Goal: Contribute content: Contribute content

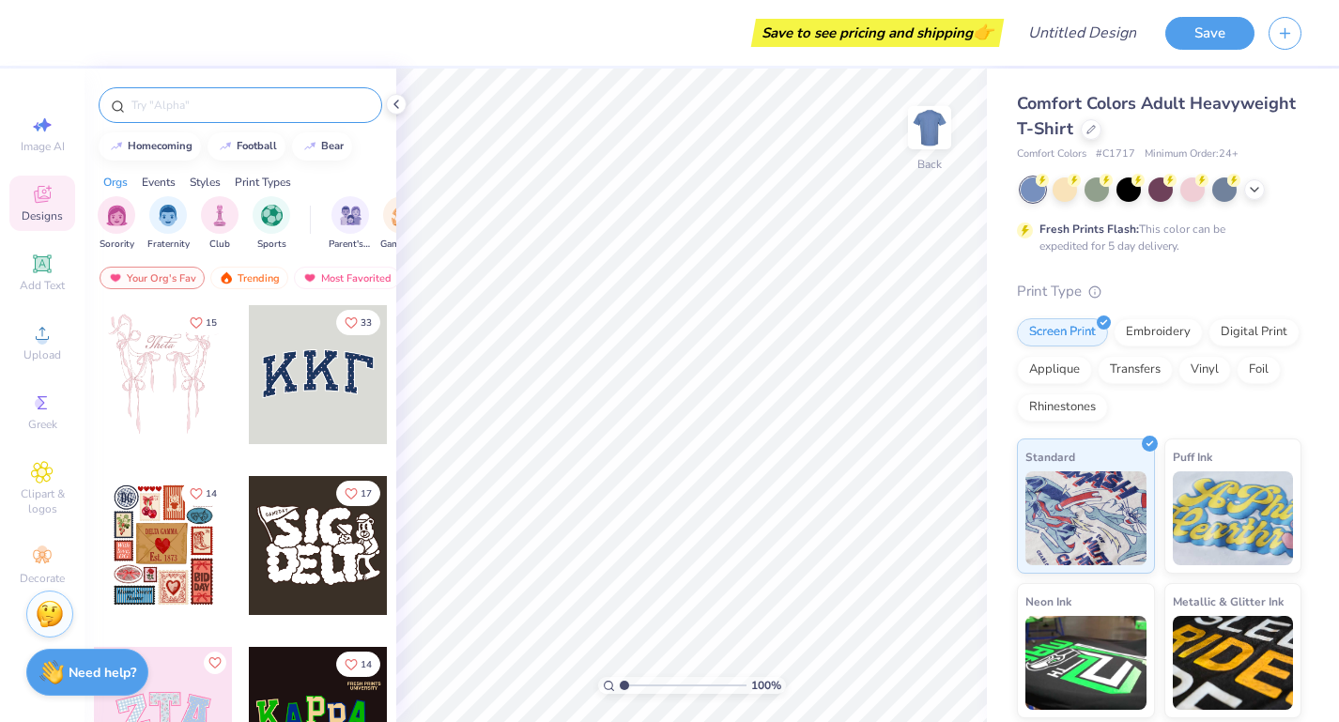
click at [213, 107] on input "text" at bounding box center [250, 105] width 240 height 19
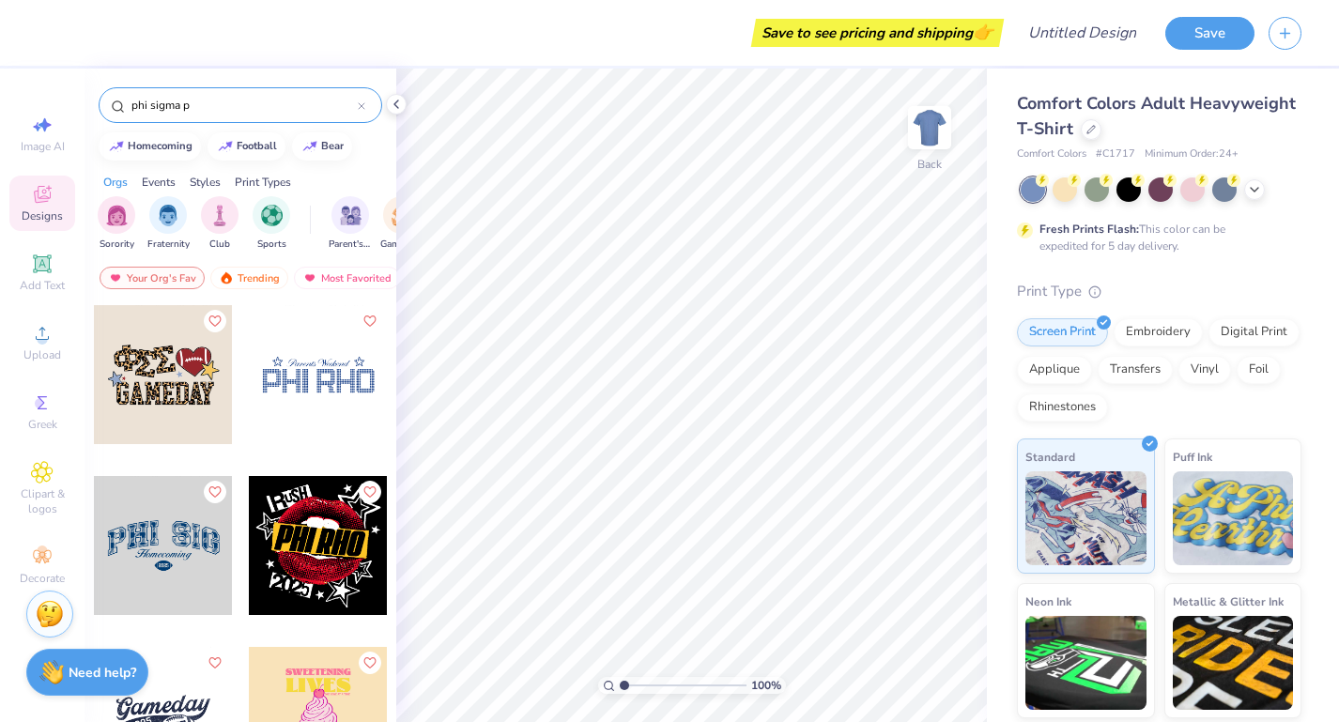
type input "phi sigma pi"
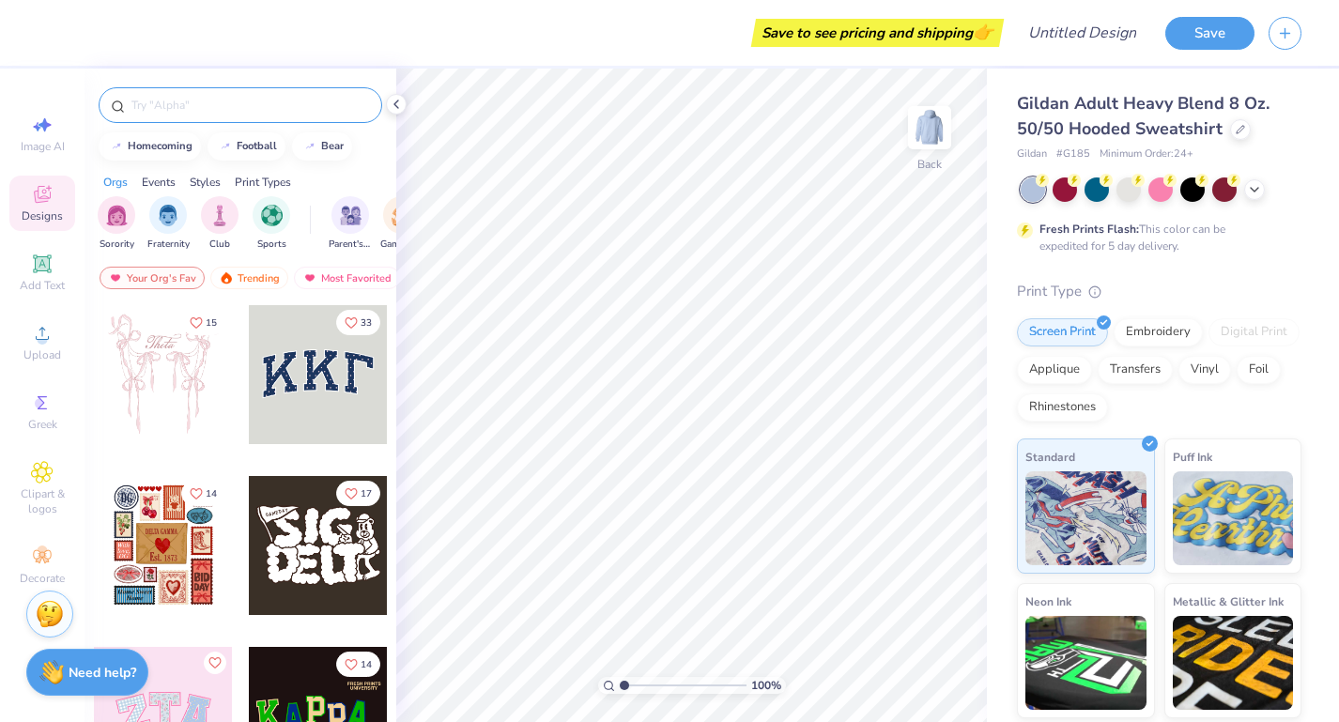
click at [192, 100] on input "text" at bounding box center [250, 105] width 240 height 19
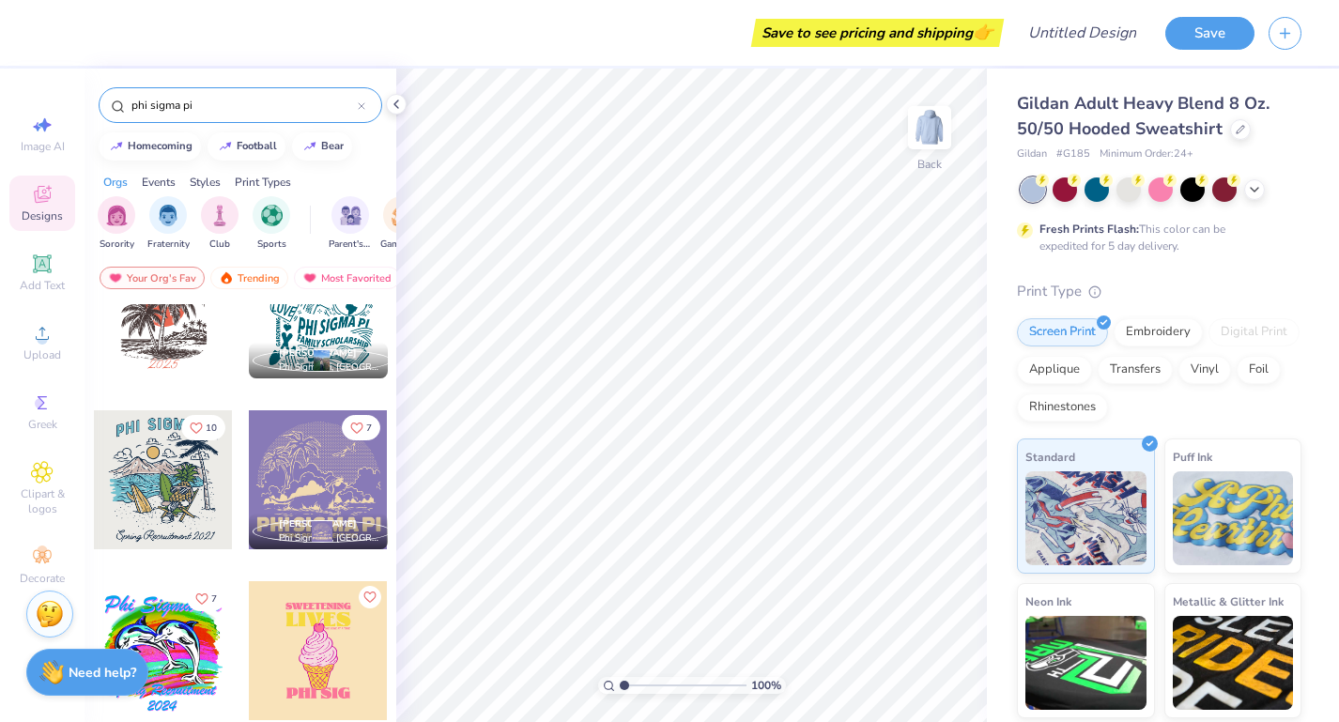
scroll to position [64, 0]
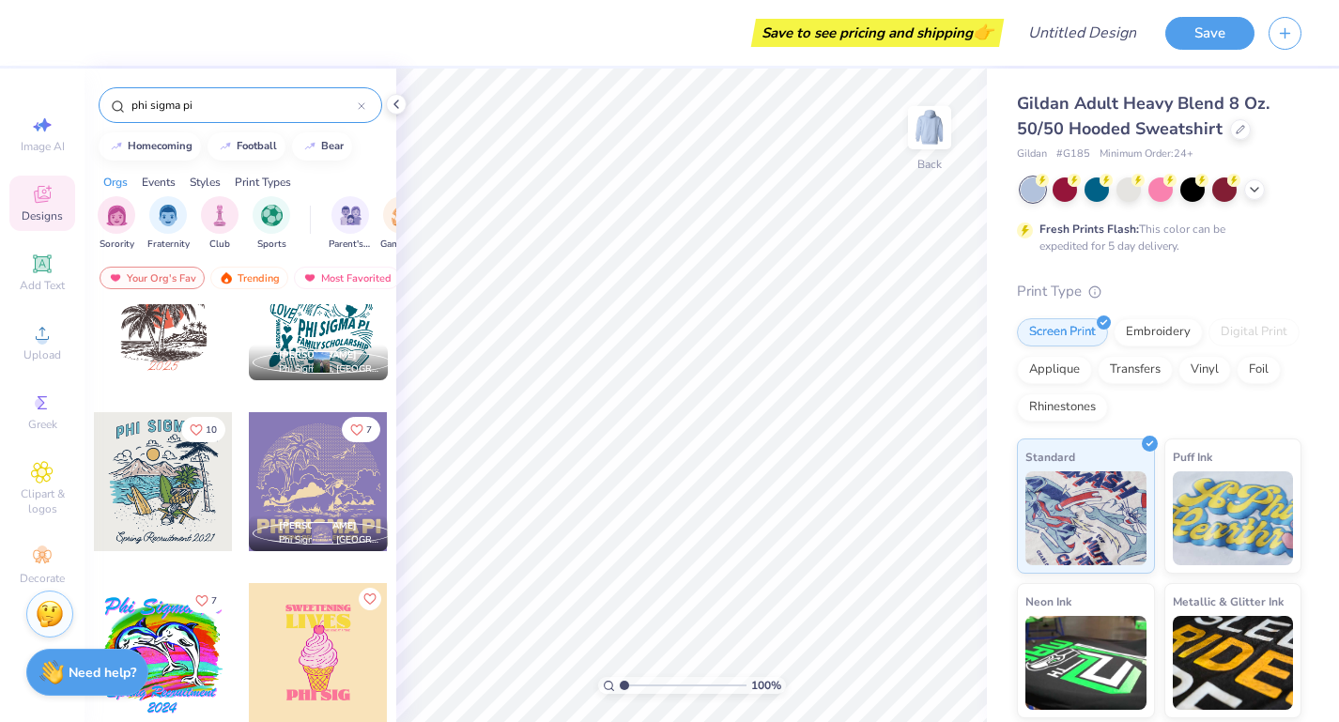
type input "phi sigma pi"
click at [301, 477] on div at bounding box center [318, 481] width 139 height 139
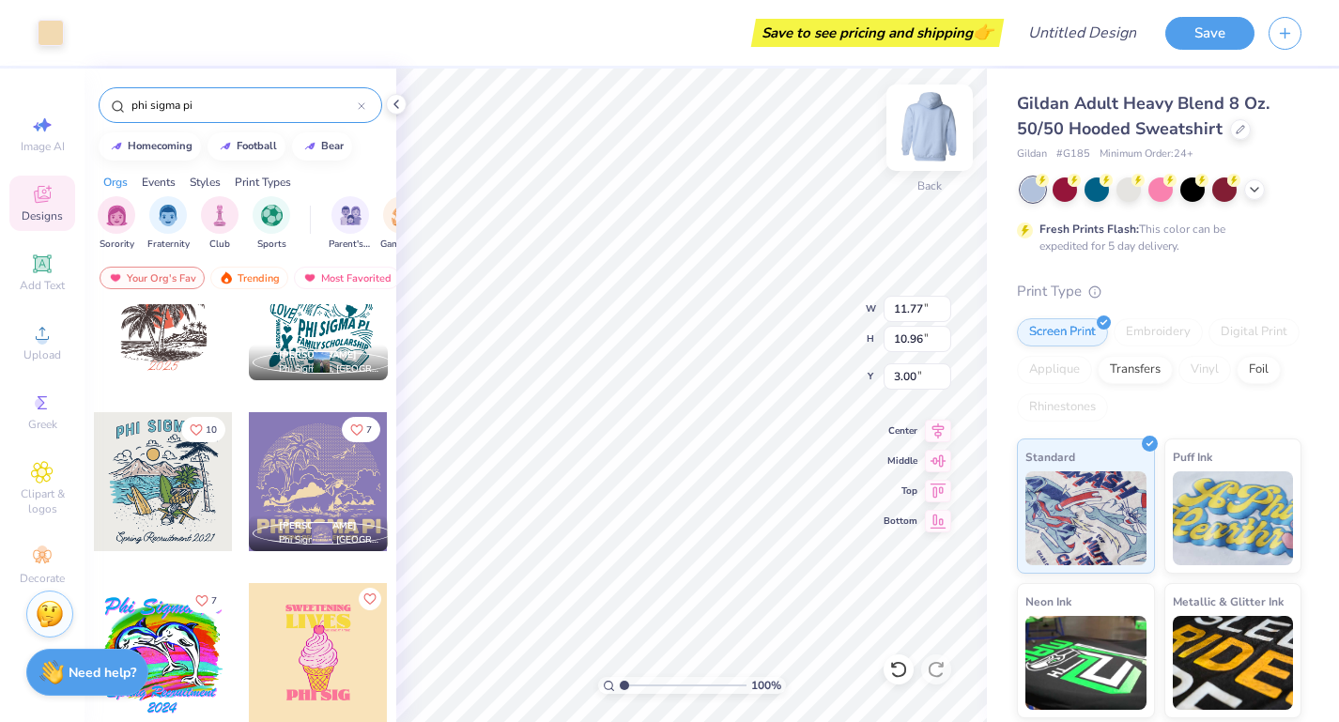
click at [931, 132] on img at bounding box center [929, 127] width 75 height 75
click at [929, 130] on img at bounding box center [929, 127] width 75 height 75
click at [925, 134] on img at bounding box center [929, 127] width 75 height 75
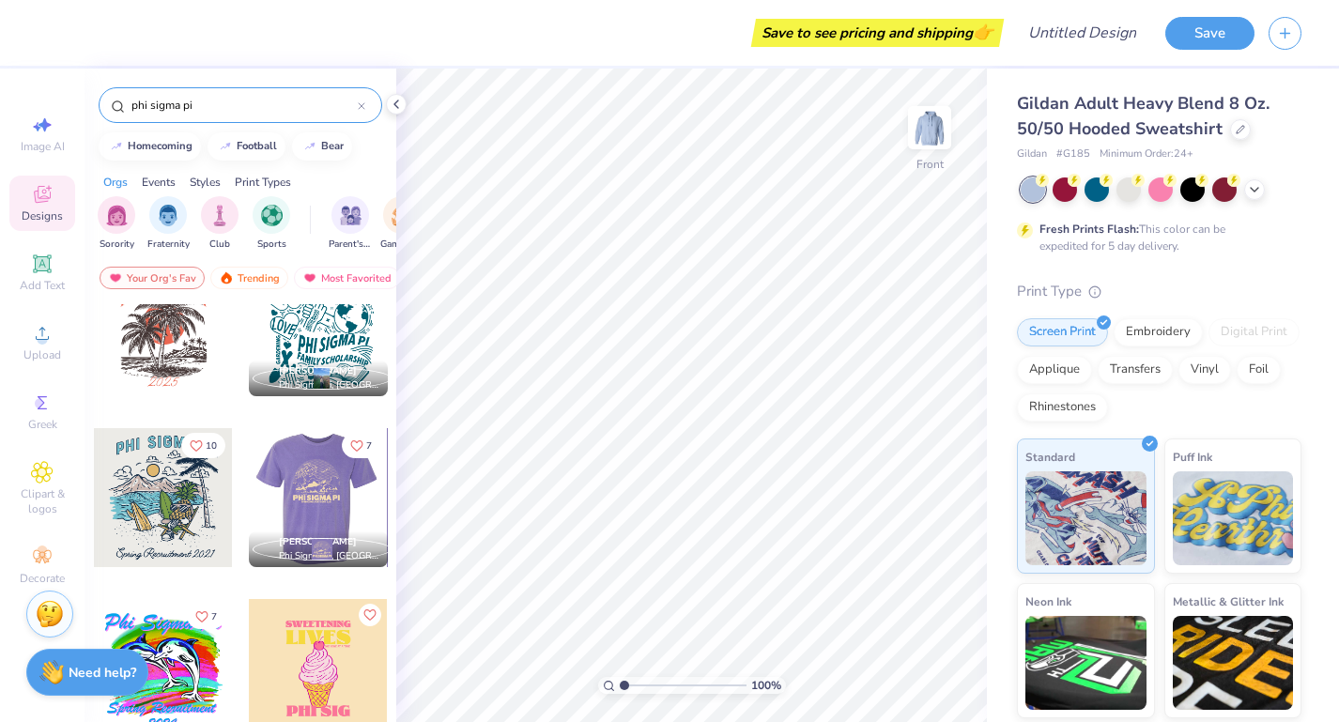
scroll to position [47, 0]
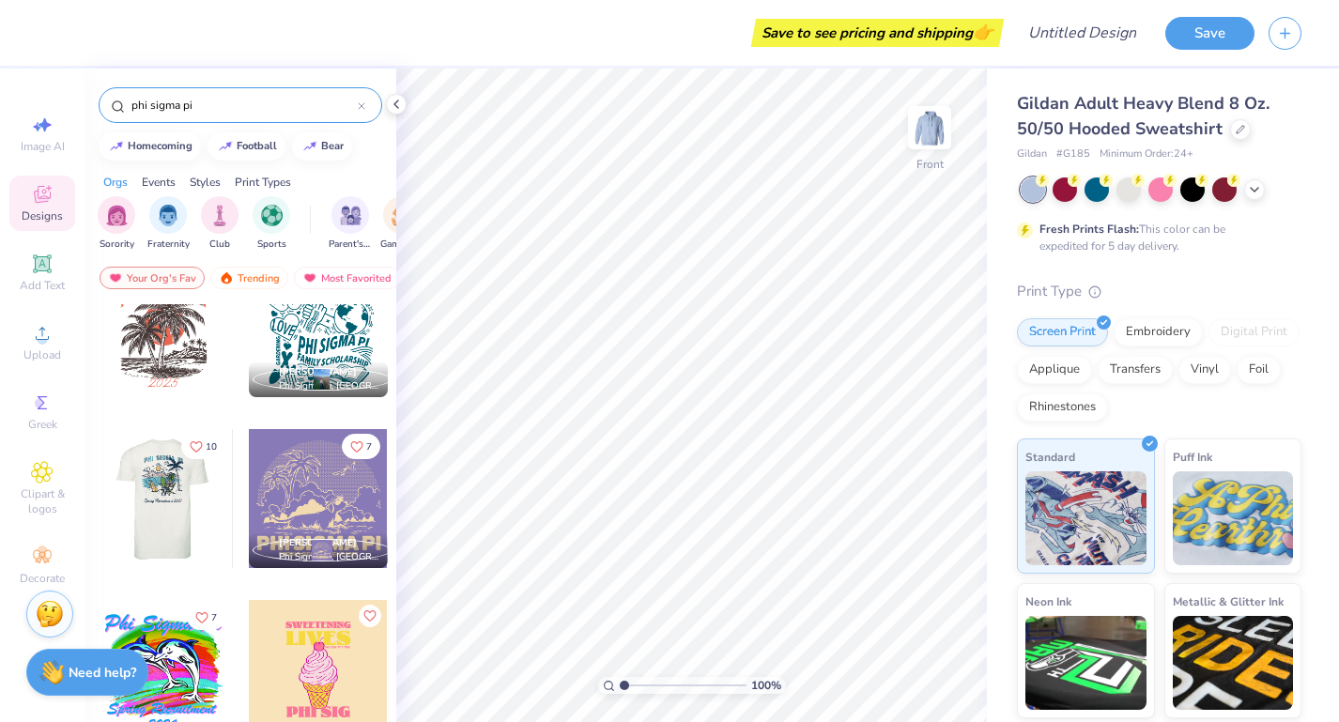
click at [94, 512] on div at bounding box center [24, 498] width 139 height 139
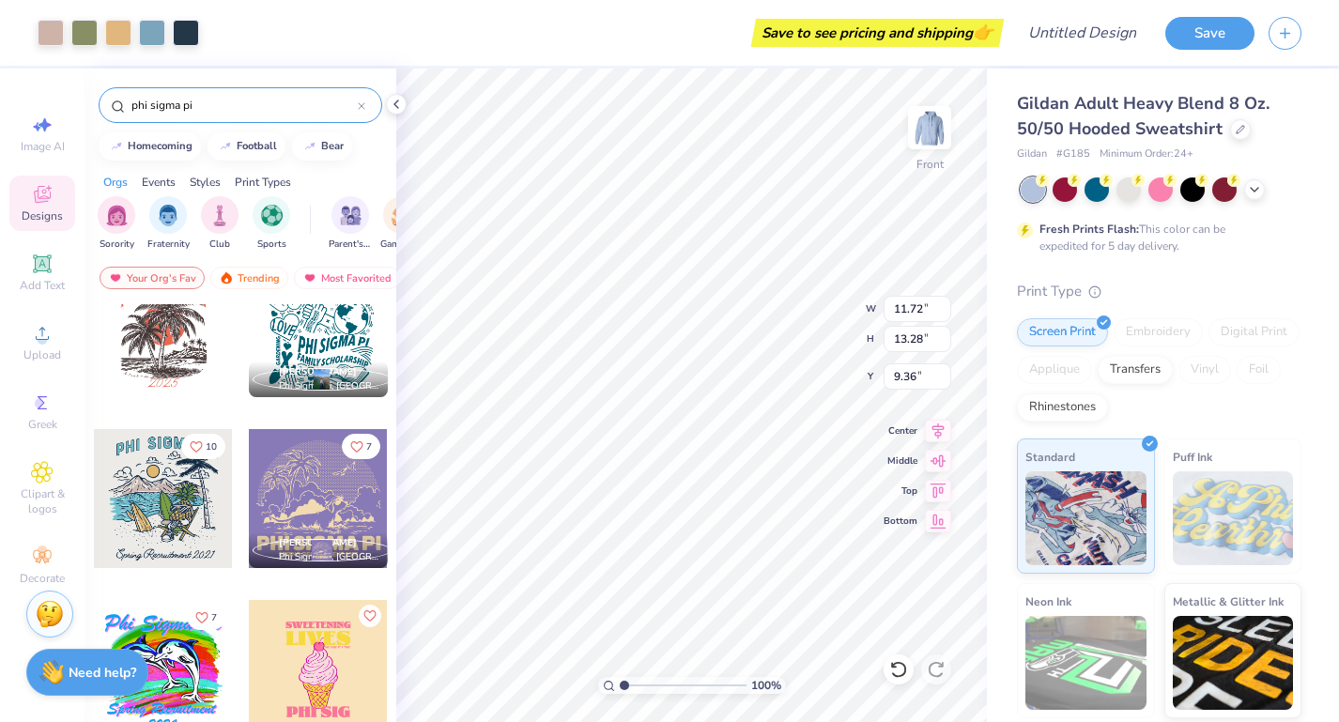
type input "6.31"
type input "6.33"
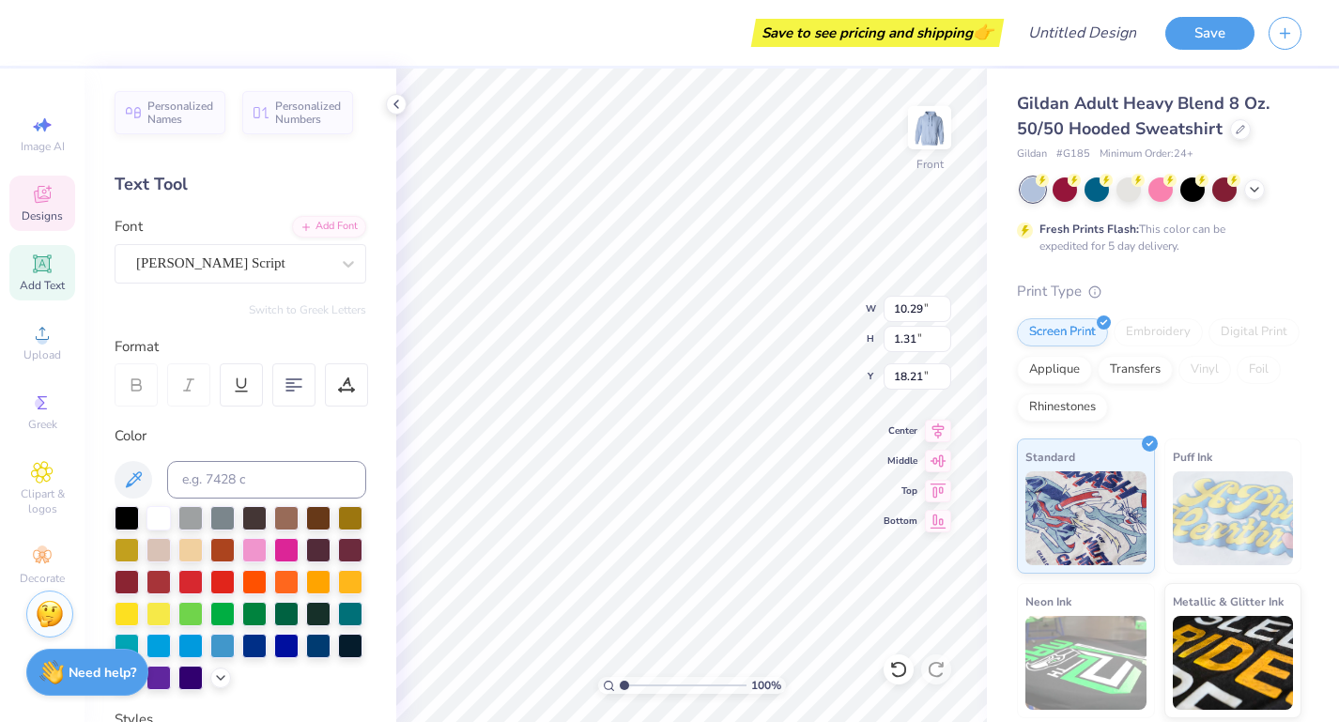
scroll to position [0, 4]
type textarea "Delta Chi Est. 1916"
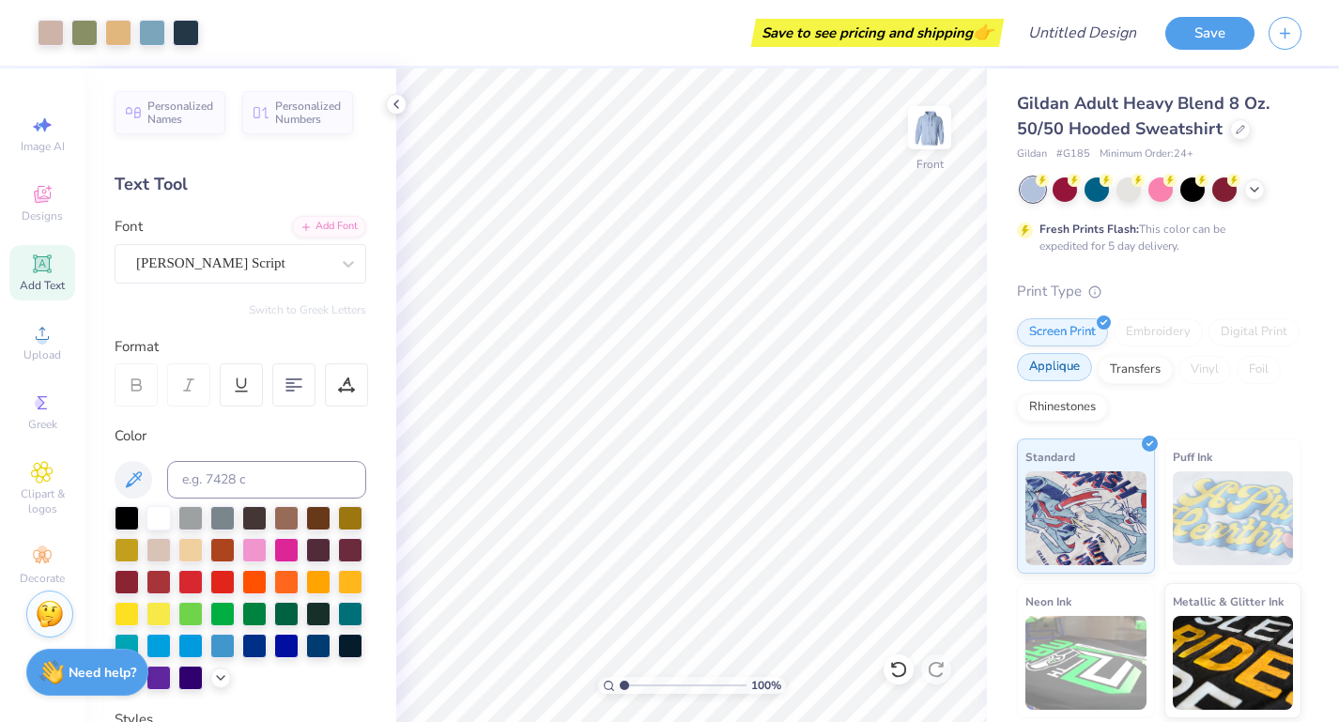
click at [1058, 367] on div "Applique" at bounding box center [1054, 367] width 75 height 28
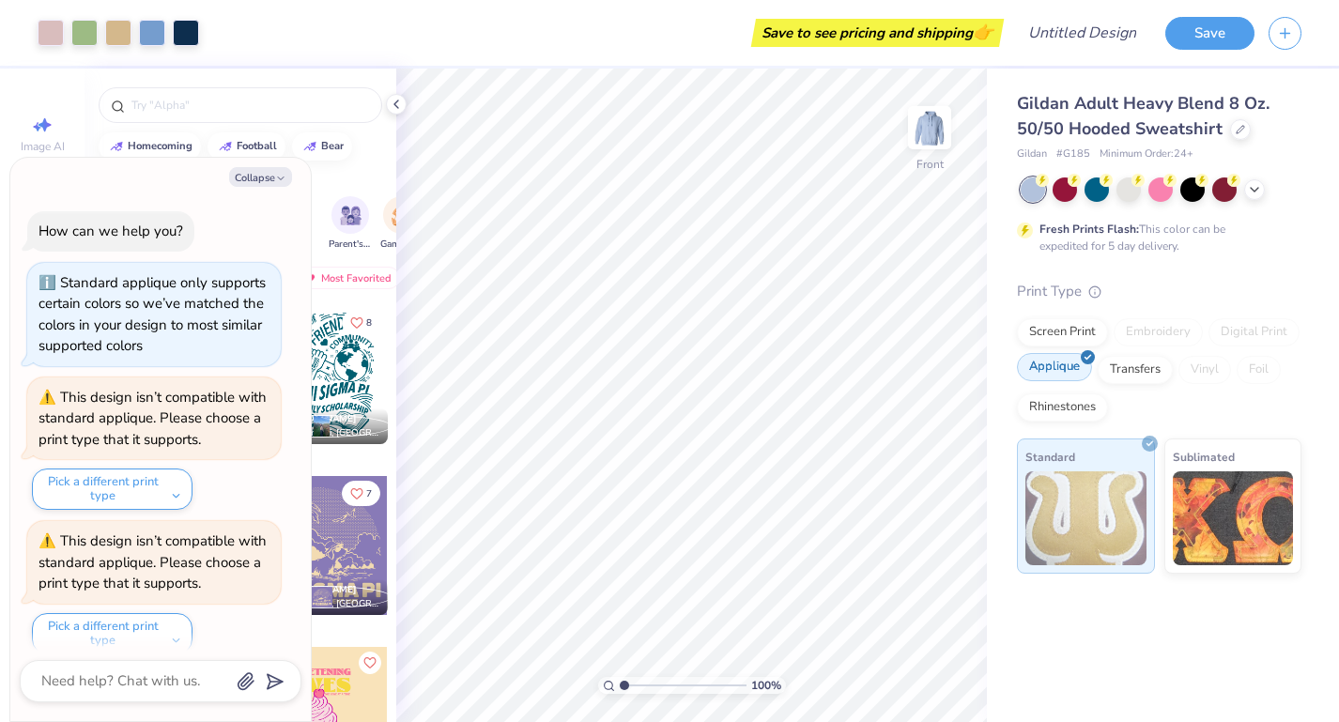
scroll to position [162, 0]
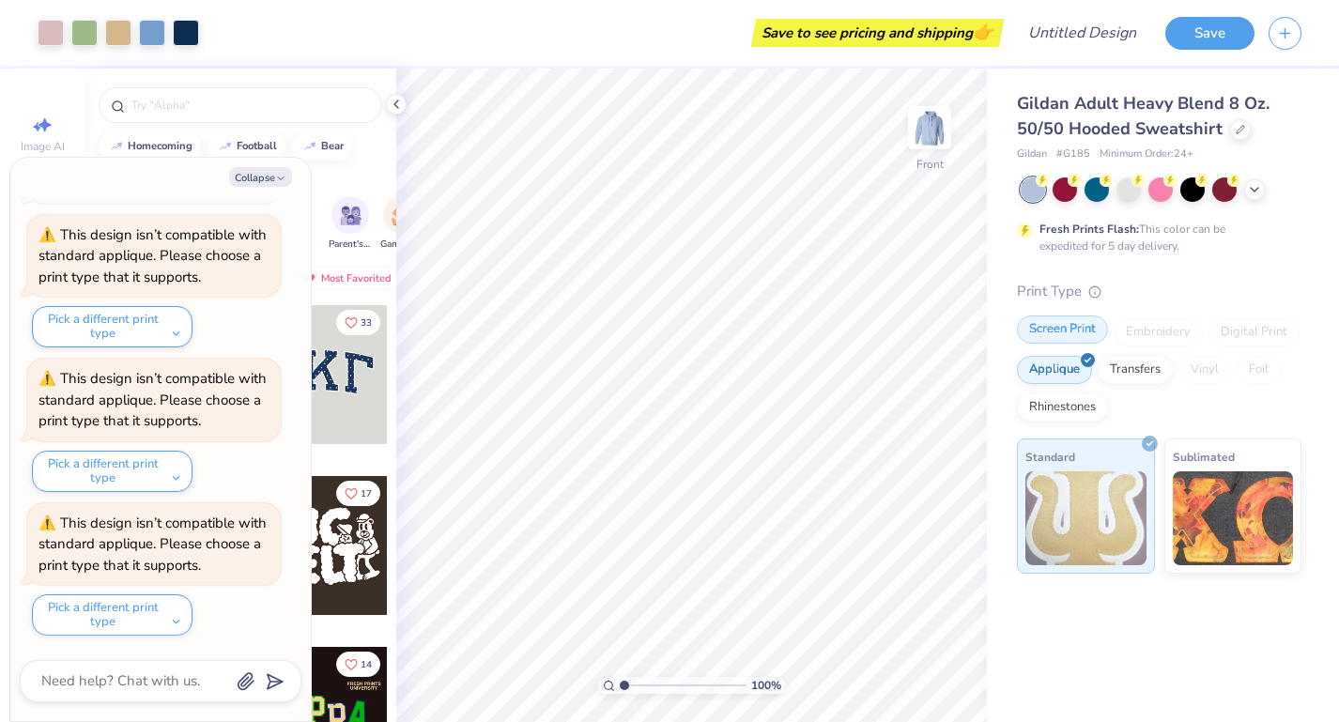
click at [1077, 337] on div "Screen Print" at bounding box center [1062, 330] width 91 height 28
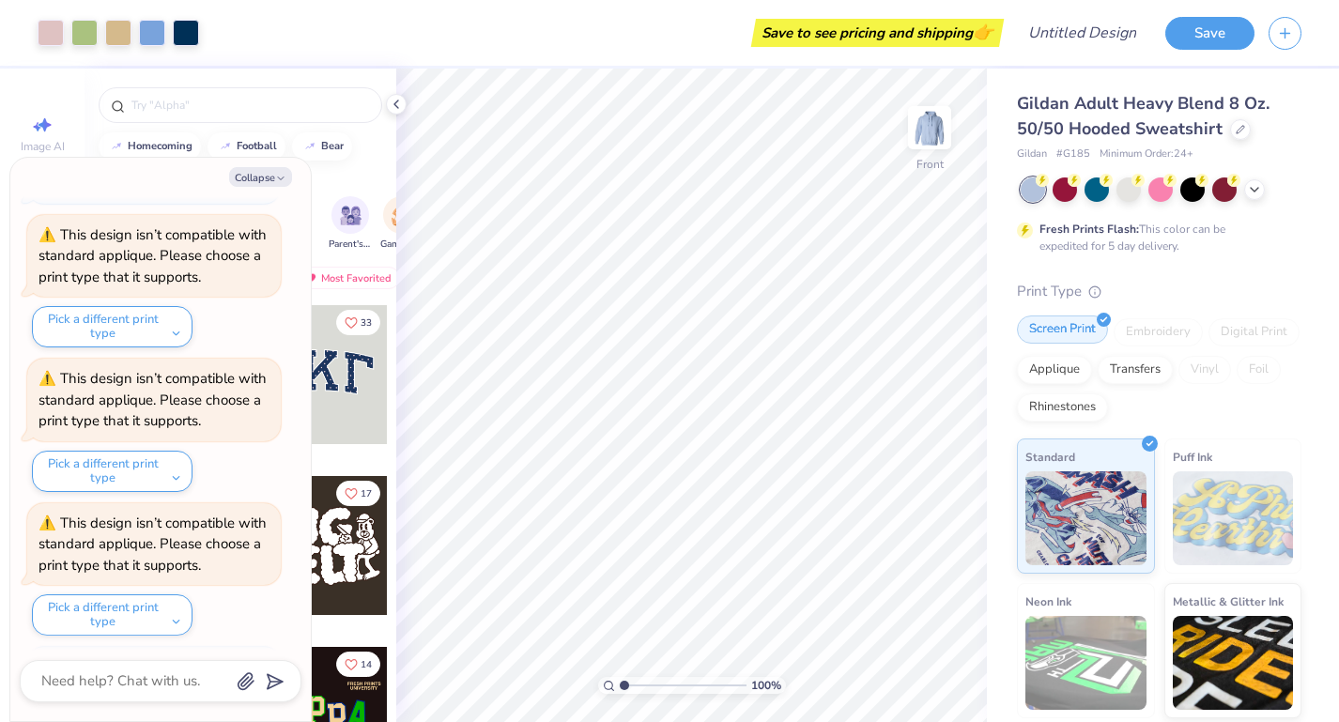
scroll to position [277, 0]
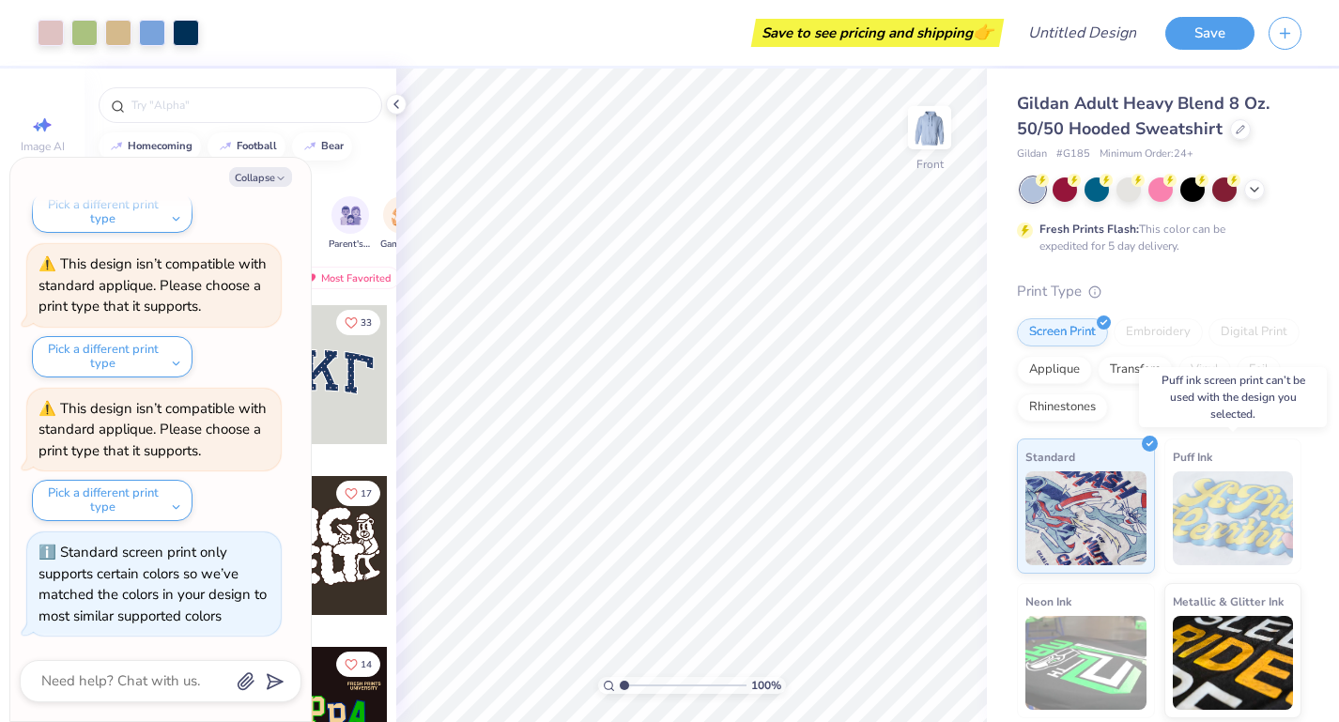
click at [1212, 530] on img at bounding box center [1233, 518] width 121 height 94
click at [1202, 31] on button "Save" at bounding box center [1209, 30] width 89 height 33
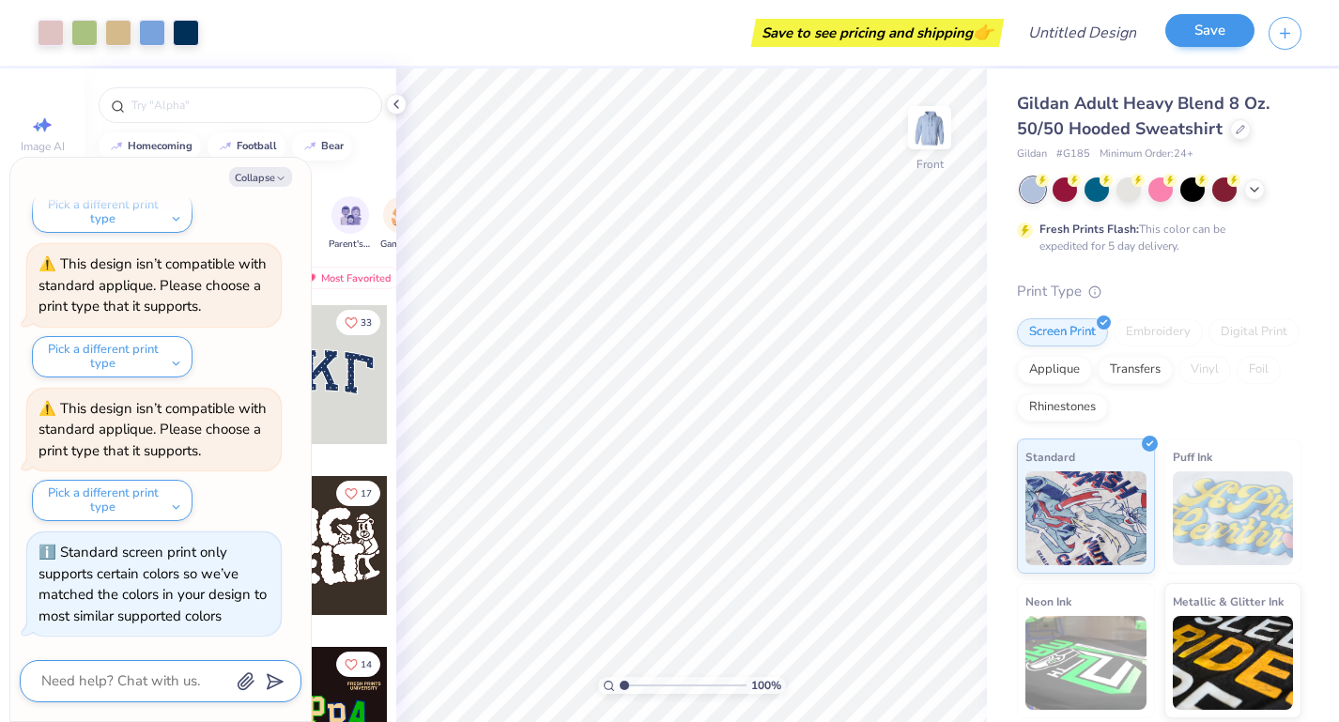
scroll to position [328, 0]
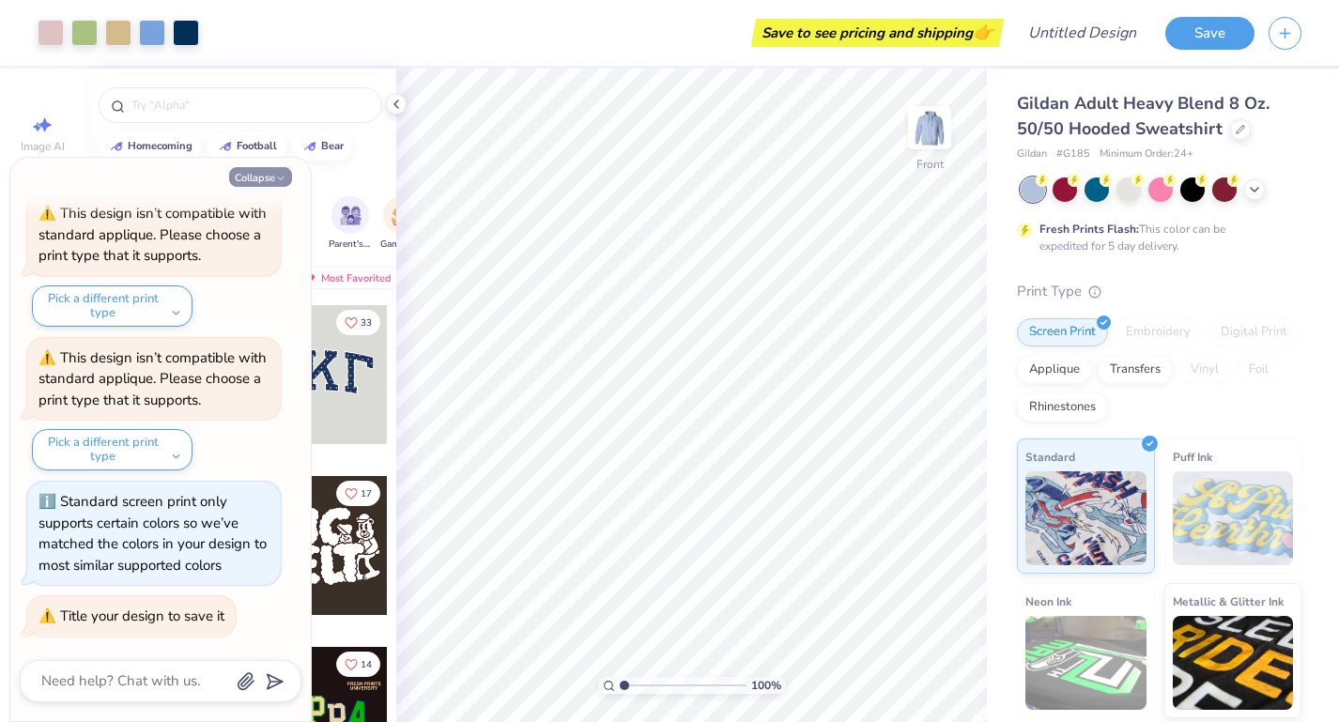
click at [264, 179] on button "Collapse" at bounding box center [260, 177] width 63 height 20
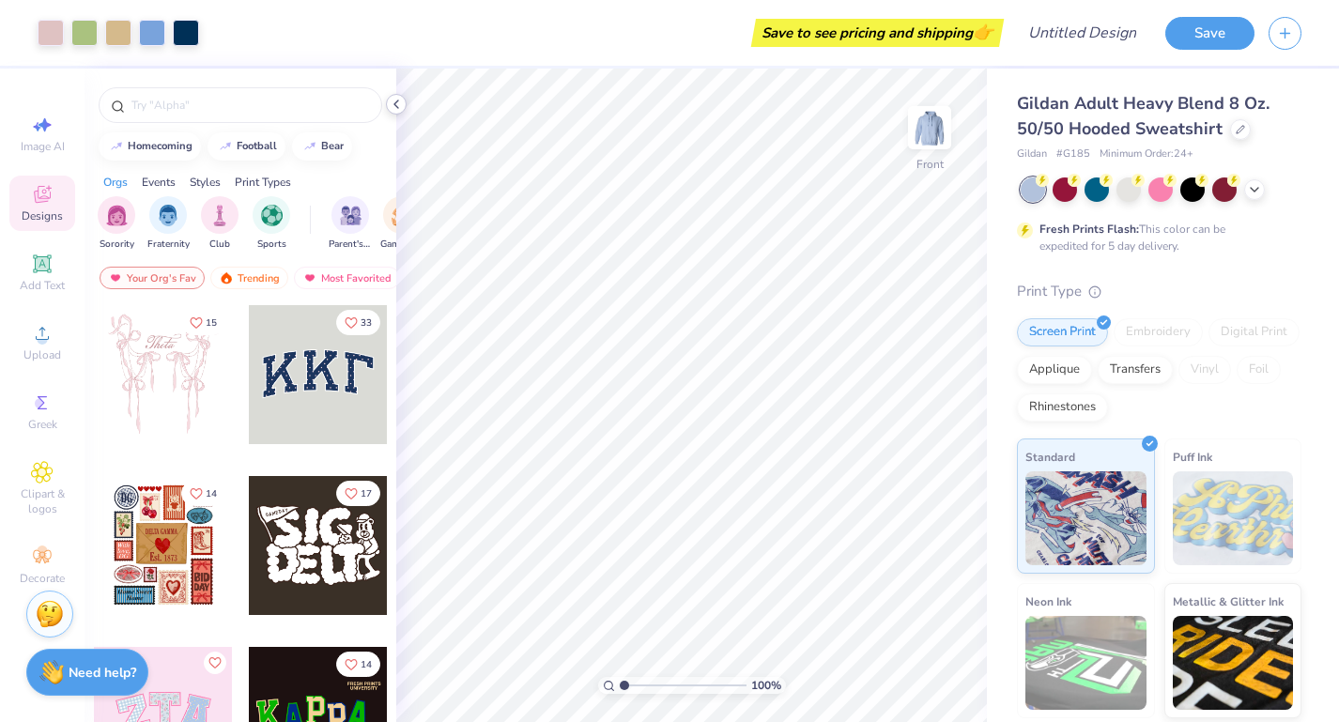
click at [397, 107] on polyline at bounding box center [396, 104] width 4 height 8
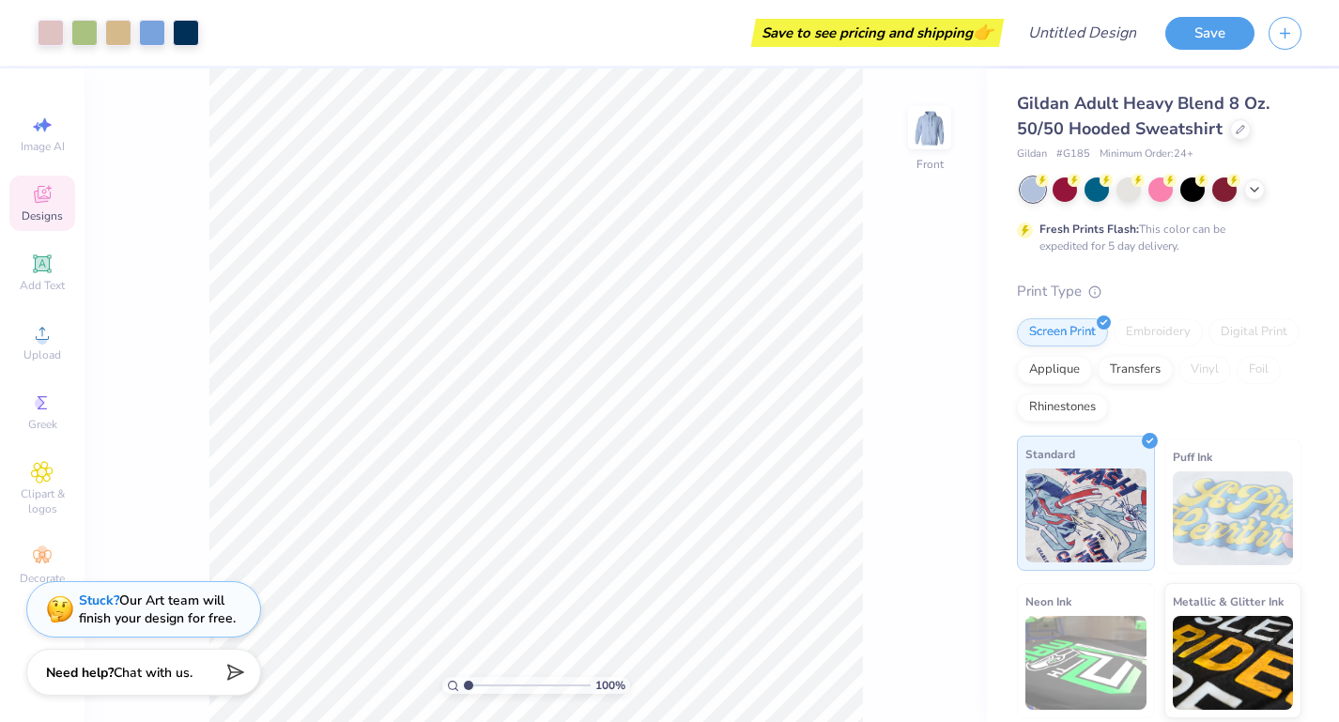
scroll to position [141, 0]
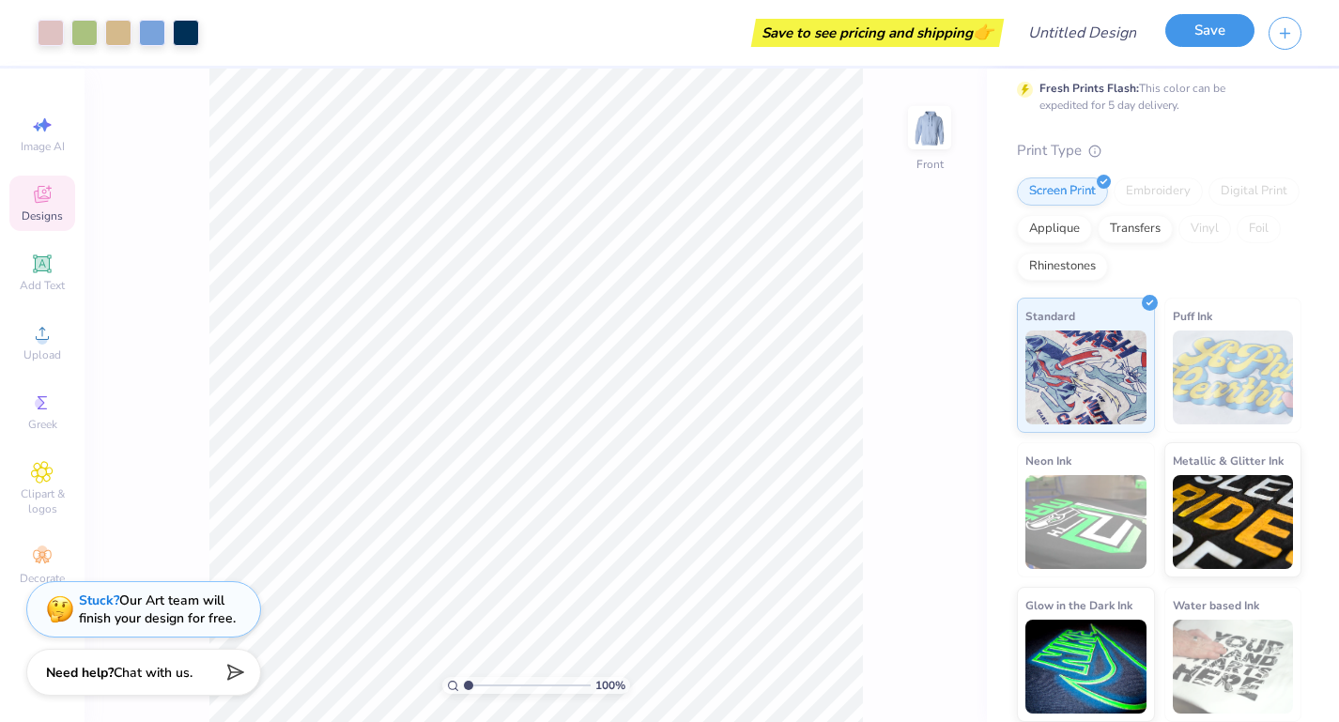
click at [1201, 30] on button "Save" at bounding box center [1209, 30] width 89 height 33
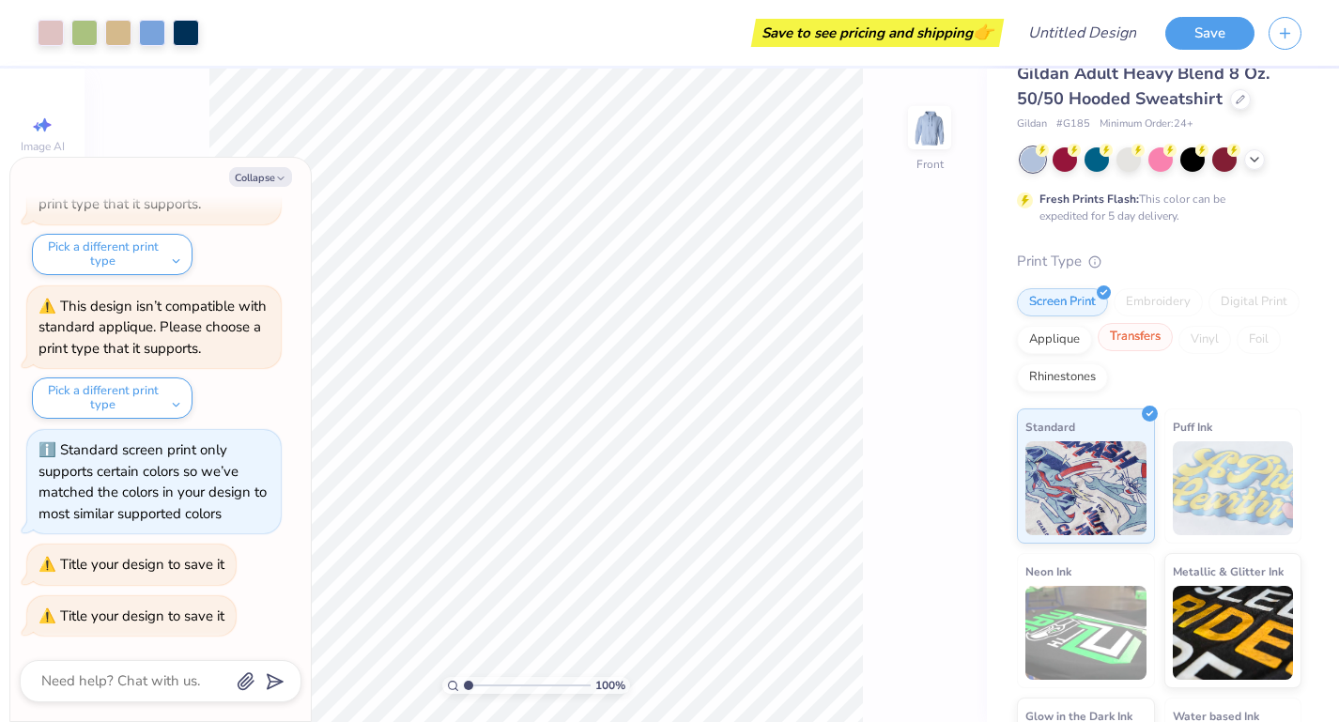
scroll to position [0, 0]
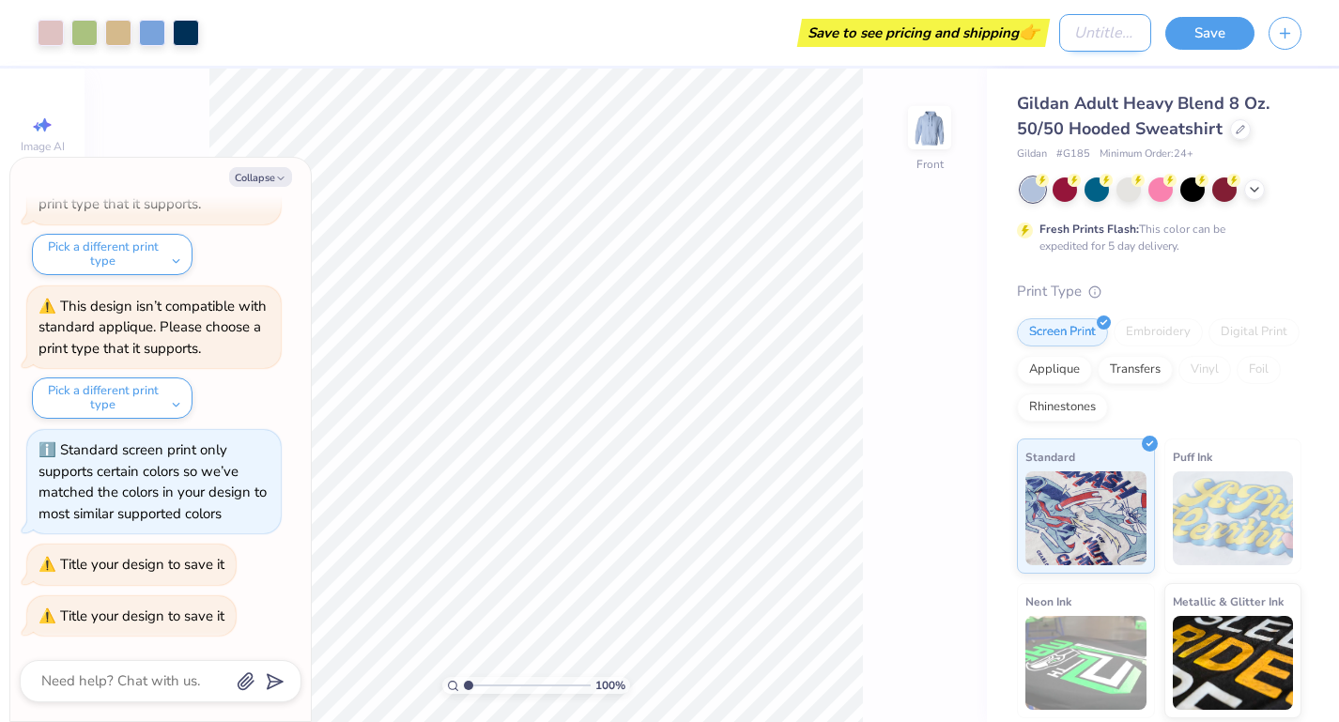
type textarea "x"
click at [1080, 39] on input "Design Title" at bounding box center [1105, 33] width 92 height 38
type input "P"
type textarea "x"
type input "PS"
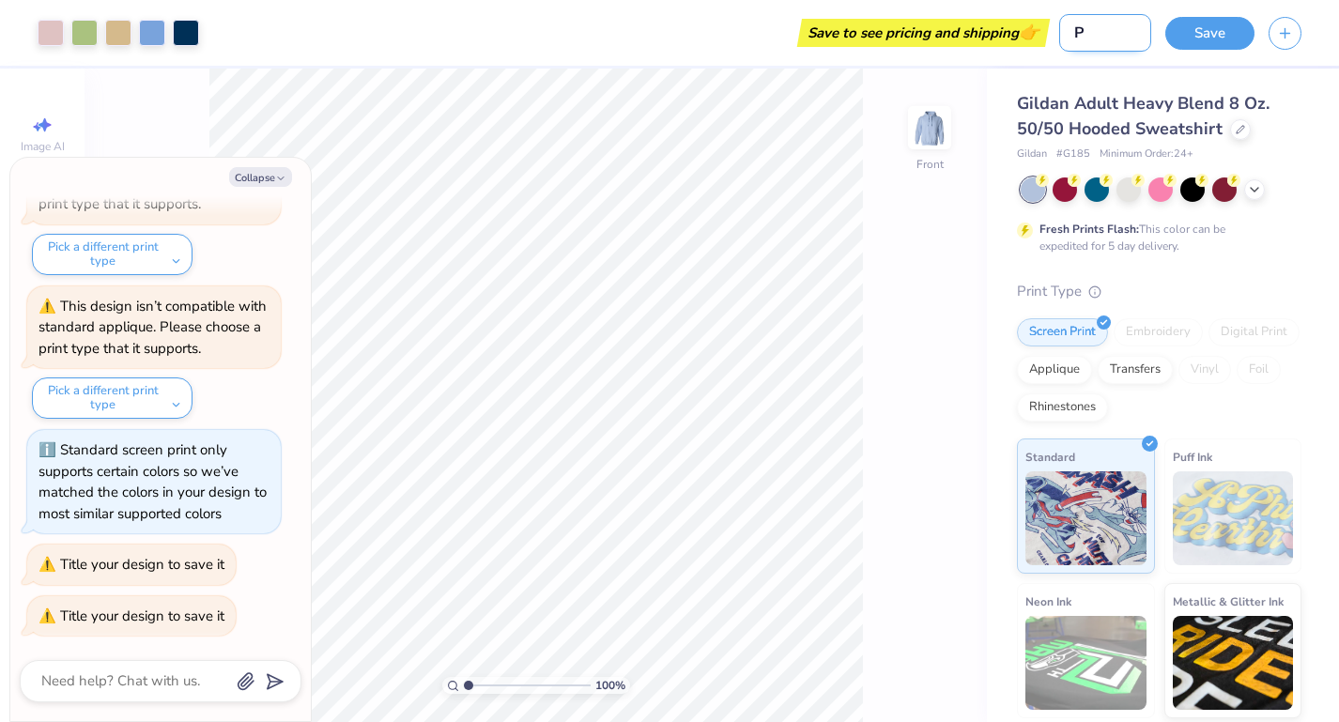
type textarea "x"
type input "PSP"
type textarea "x"
type input "PSP"
click at [1215, 30] on button "Save" at bounding box center [1209, 30] width 89 height 33
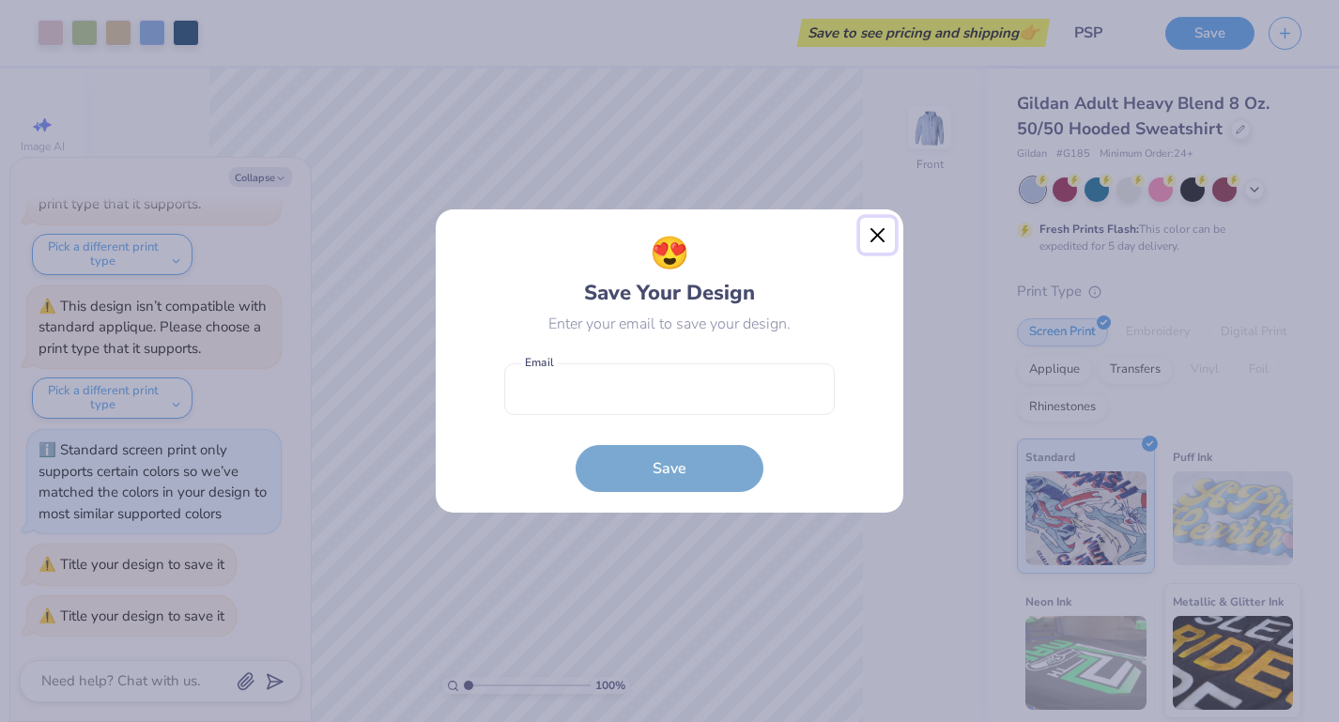
click at [875, 236] on button "Close" at bounding box center [878, 236] width 36 height 36
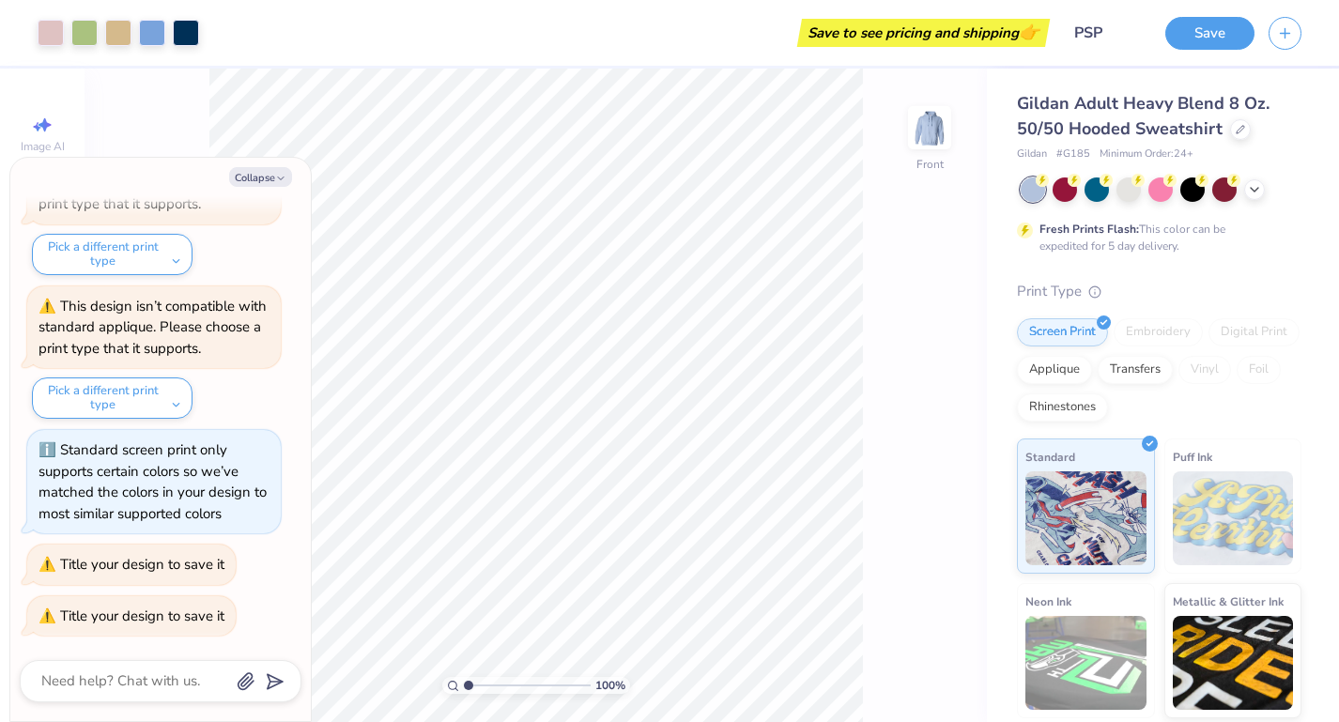
scroll to position [141, 0]
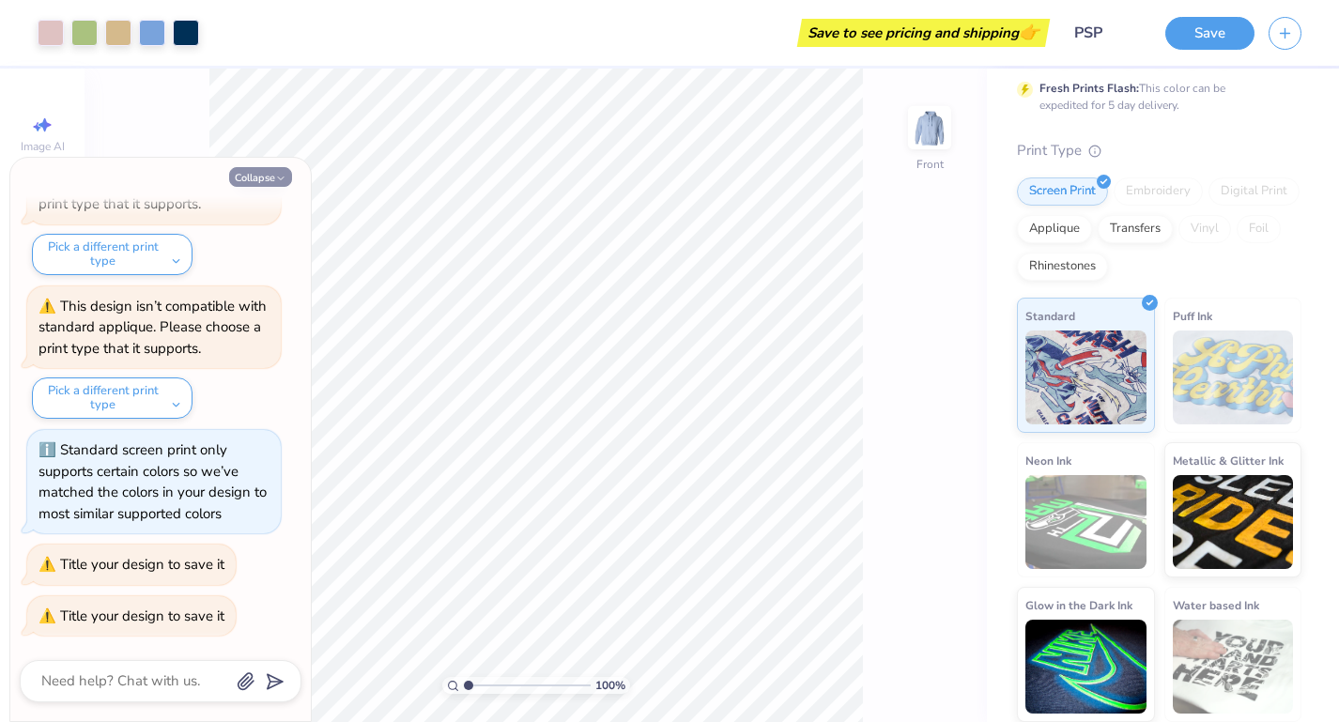
click at [245, 173] on button "Collapse" at bounding box center [260, 177] width 63 height 20
type textarea "x"
